Goal: Task Accomplishment & Management: Manage account settings

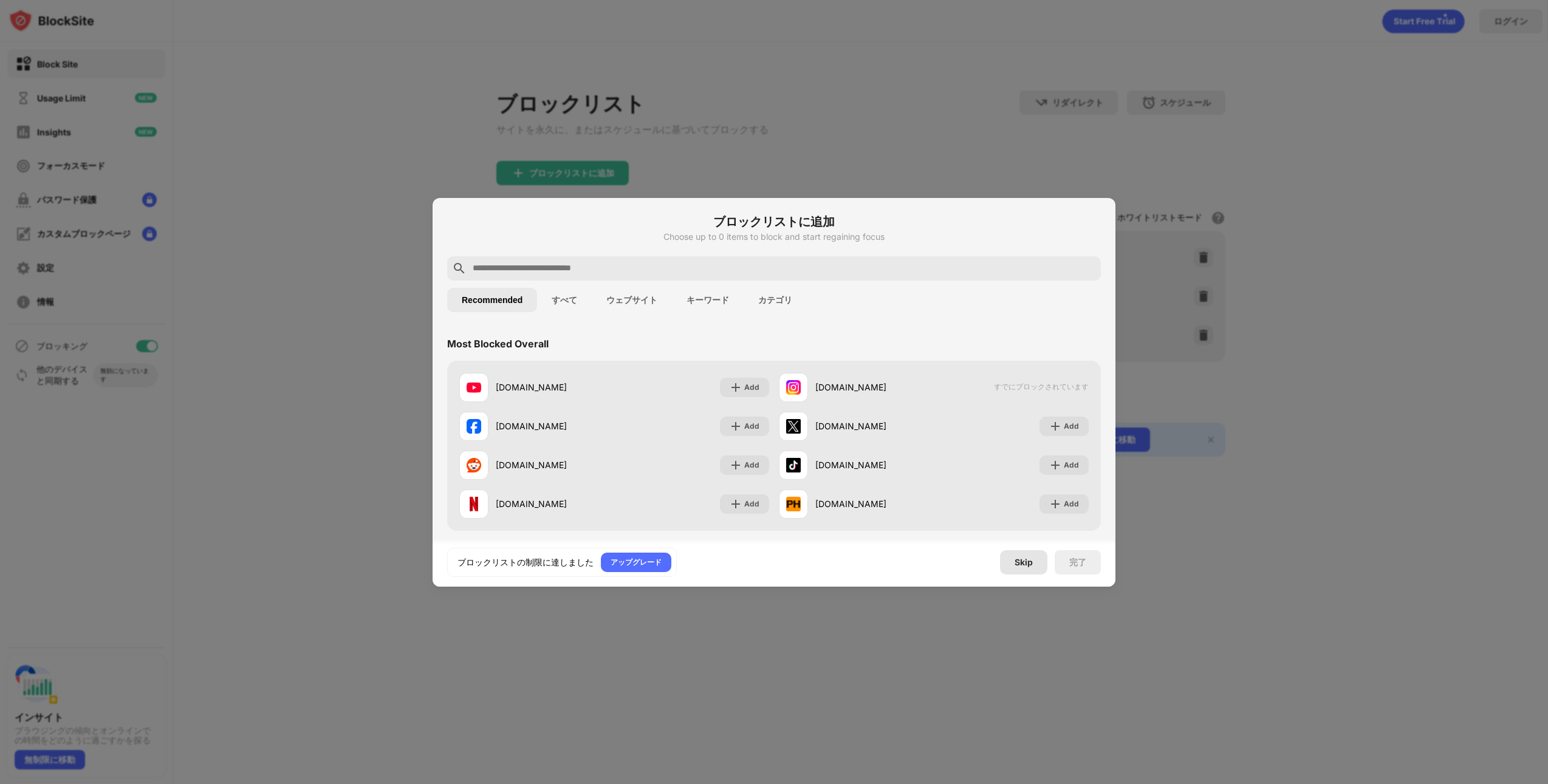
click at [1025, 566] on div "Skip" at bounding box center [1023, 563] width 18 height 10
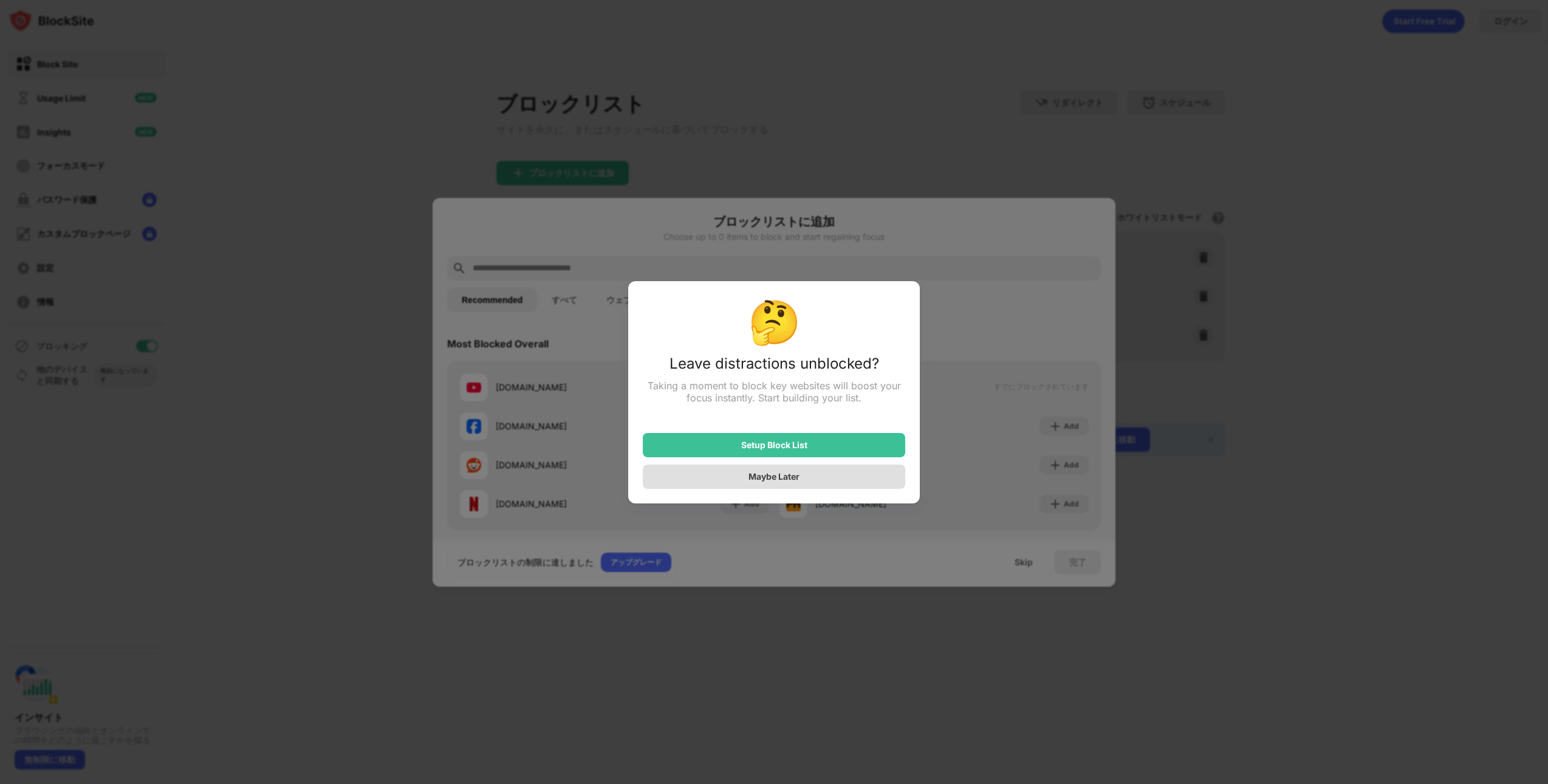
click at [819, 471] on div "Maybe Later" at bounding box center [774, 477] width 262 height 24
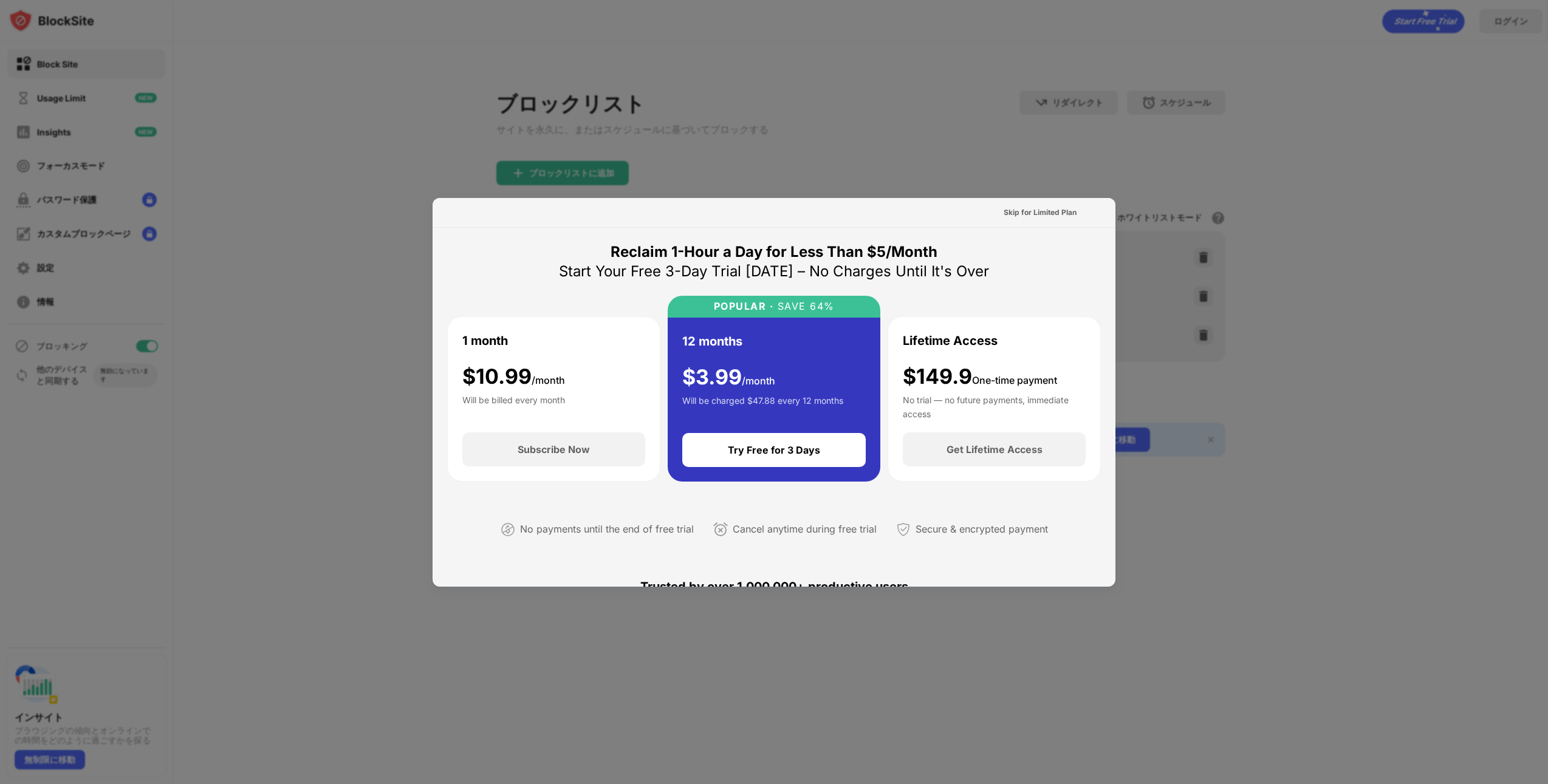
click at [1005, 123] on div at bounding box center [774, 392] width 1548 height 784
click at [1044, 213] on div "Skip for Limited Plan" at bounding box center [1040, 213] width 73 height 12
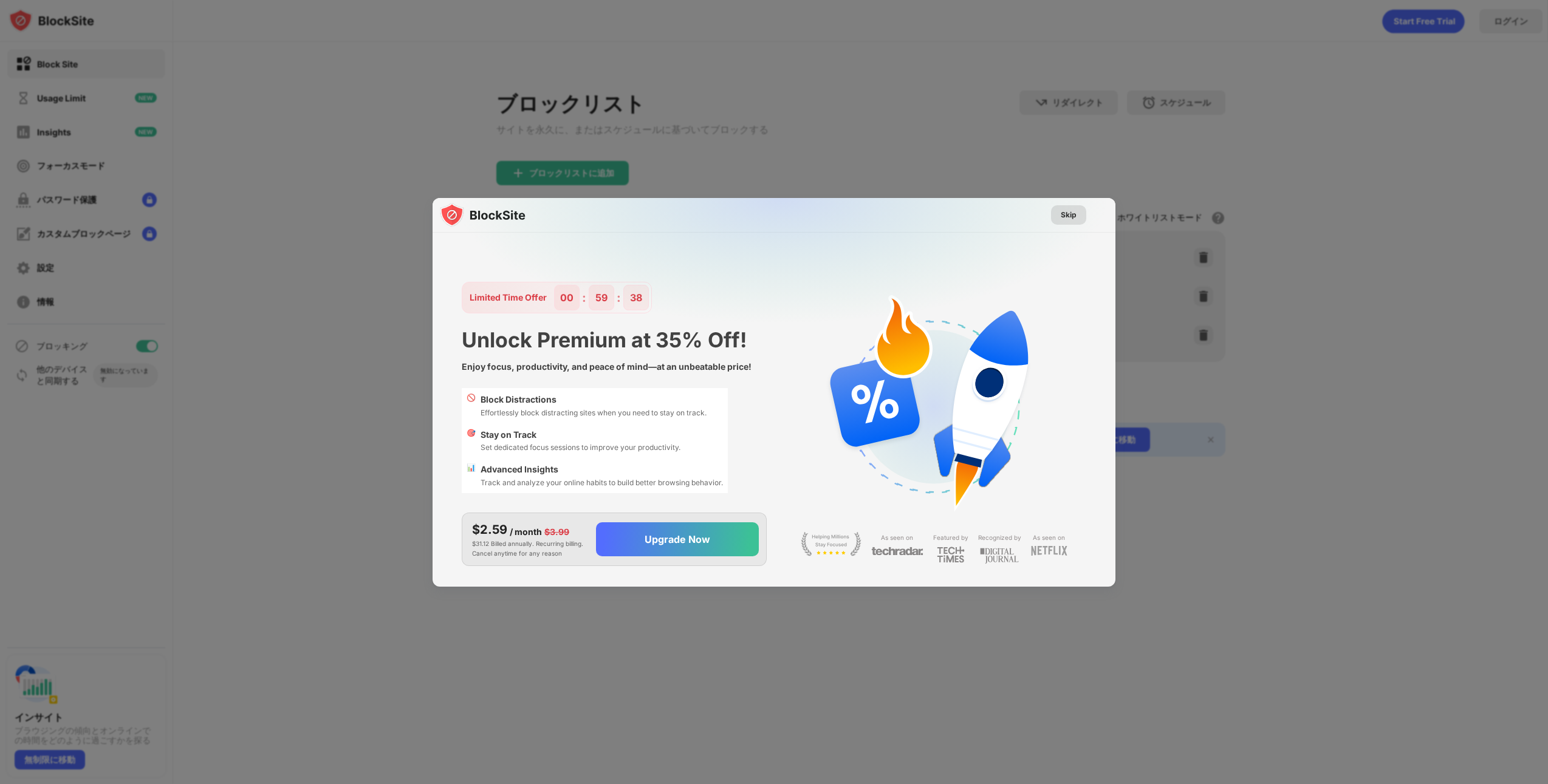
click at [1061, 221] on div "Skip" at bounding box center [1069, 215] width 35 height 20
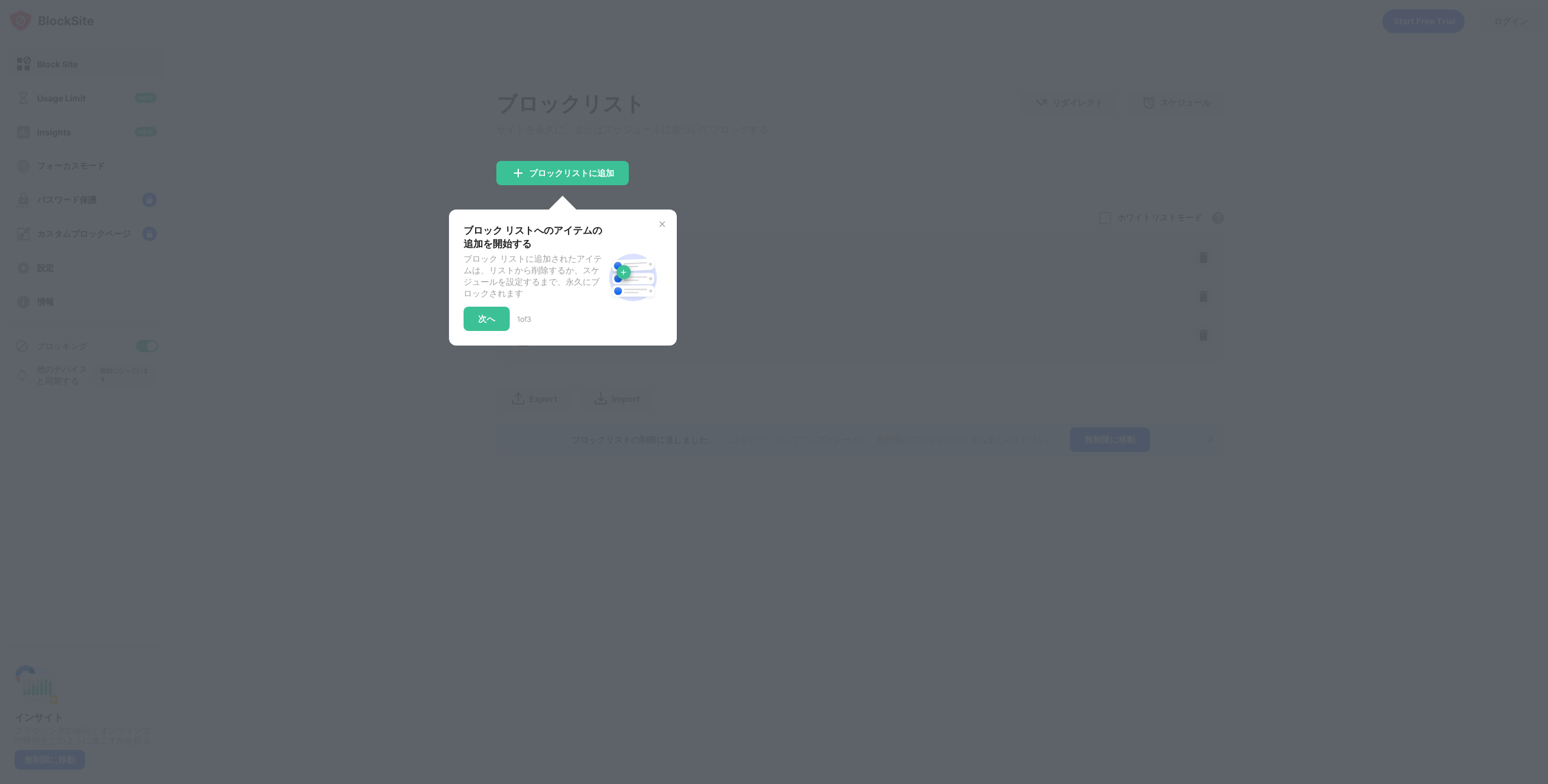
click at [664, 221] on div "ブロック リストへのアイテムの追加を開始する ブロック リストに追加されたアイテムは、リストから削除するか、スケジュールを設定するまで、永久にブロックされます…" at bounding box center [563, 277] width 228 height 136
click at [663, 229] on img at bounding box center [662, 224] width 10 height 10
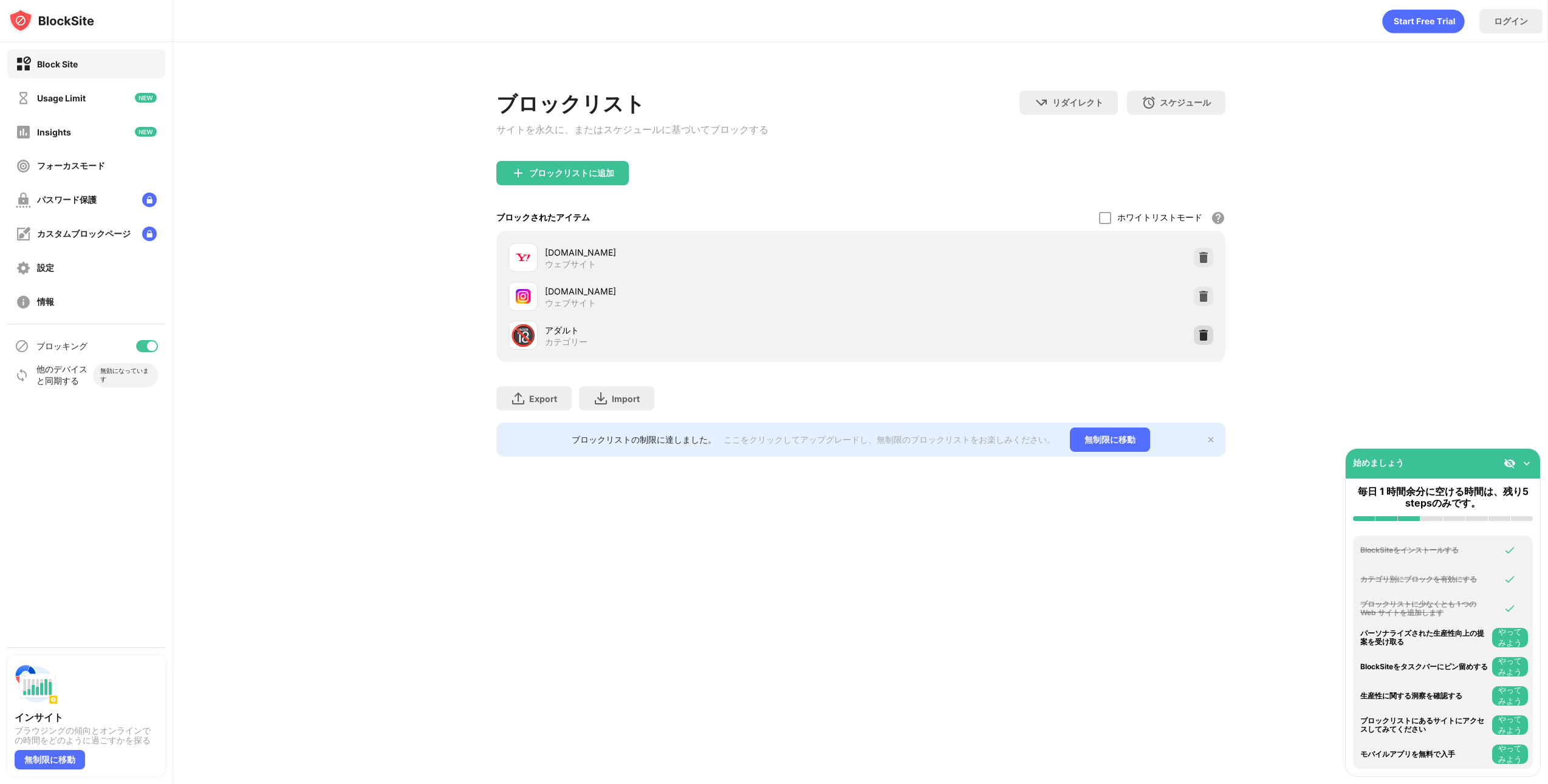
click at [1206, 341] on img at bounding box center [1203, 336] width 12 height 12
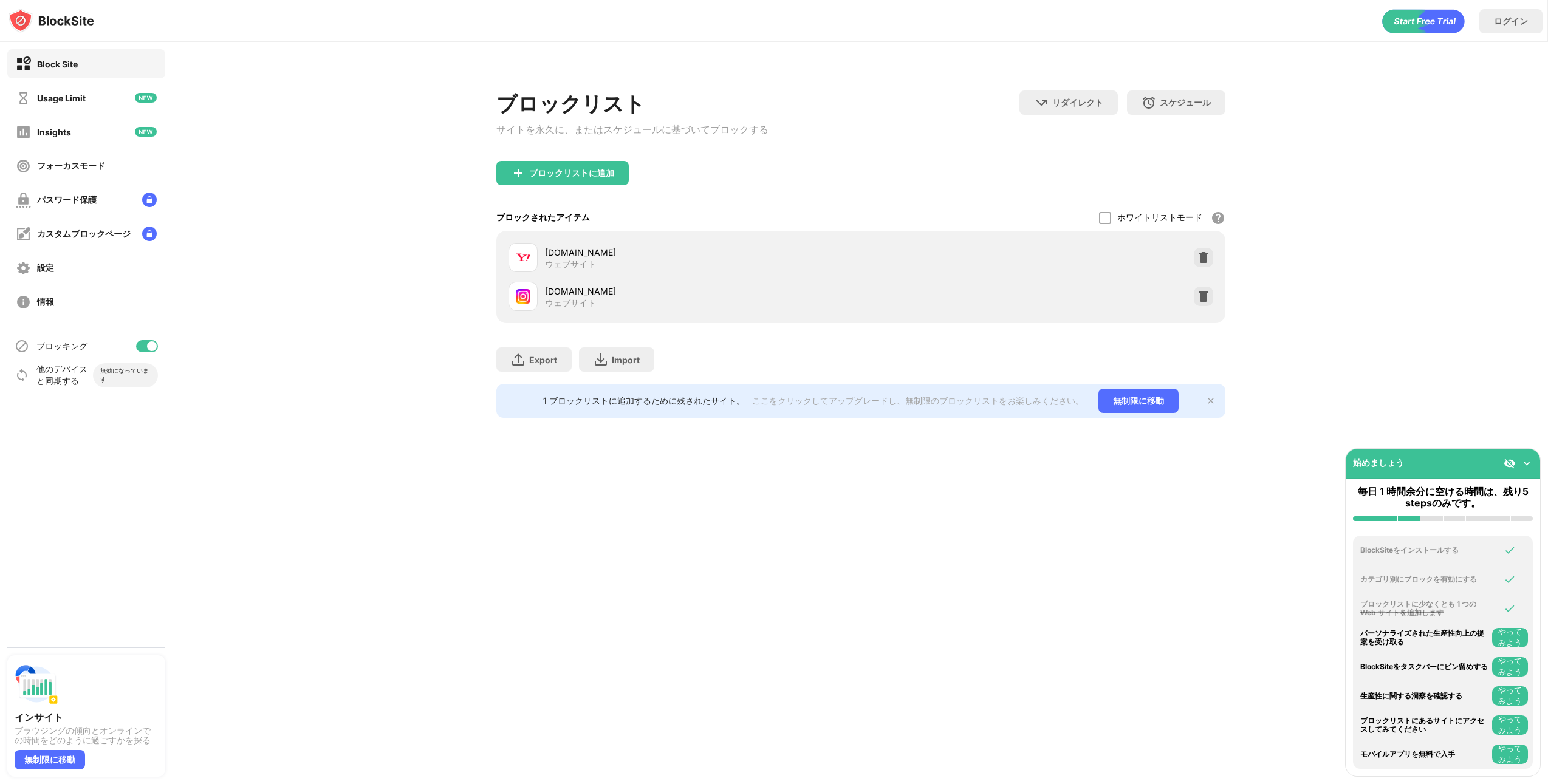
click at [385, 118] on div "ブロックリスト サイトを永久に、またはスケジュールに基づいてブロックする リダイレクト クリックしてリダイレクトのウェブサイトを設定する スケジュール ブロッ…" at bounding box center [860, 247] width 1375 height 410
